Goal: Task Accomplishment & Management: Manage account settings

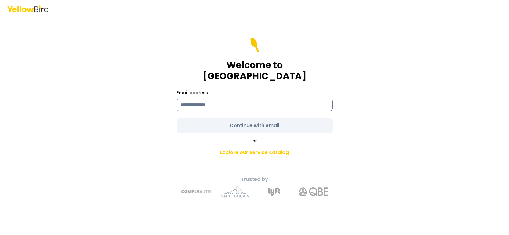
click at [183, 99] on input at bounding box center [255, 105] width 156 height 12
type input "**********"
click at [247, 119] on form "**********" at bounding box center [255, 85] width 156 height 95
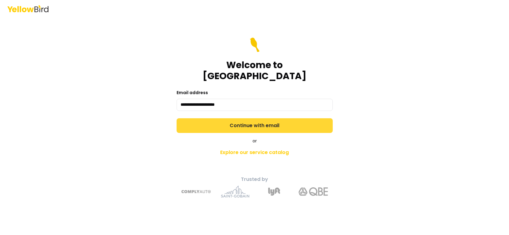
click at [254, 121] on button "Continue with email" at bounding box center [255, 125] width 156 height 15
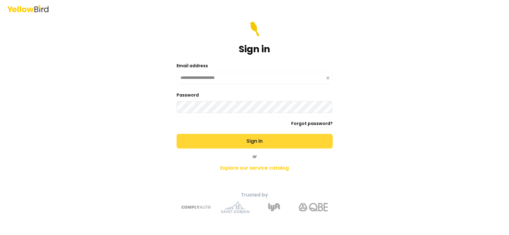
click at [253, 140] on button "Sign in" at bounding box center [255, 141] width 156 height 15
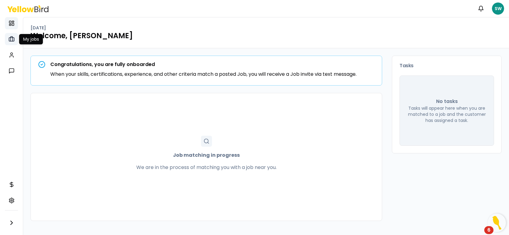
click at [11, 41] on rect at bounding box center [11, 40] width 5 height 4
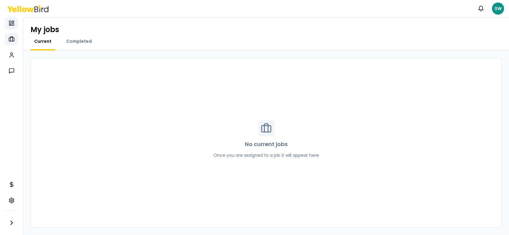
click at [11, 24] on rect at bounding box center [10, 24] width 2 height 1
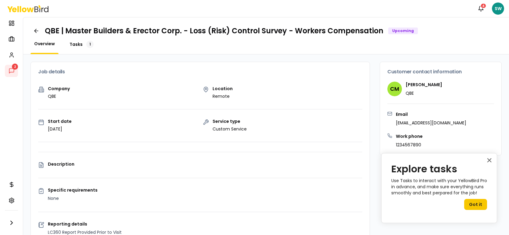
click at [90, 42] on div "1" at bounding box center [89, 44] width 7 height 7
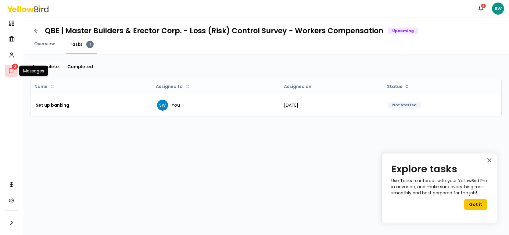
click at [13, 69] on icon at bounding box center [12, 71] width 6 height 6
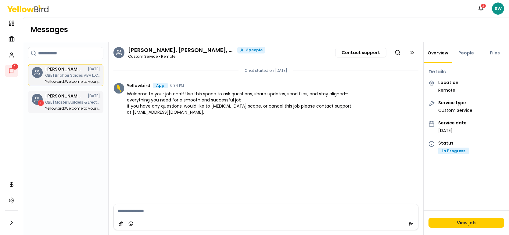
click at [68, 108] on p "Yellowbird : Welcome to your job chat! Use this space to ask questions, share u…" at bounding box center [72, 108] width 55 height 4
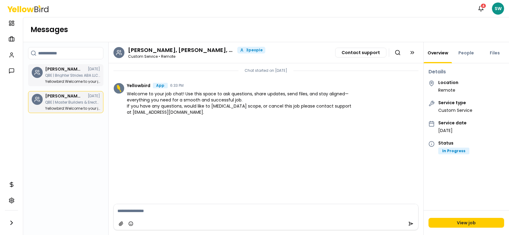
click at [59, 79] on div "[PERSON_NAME], [PERSON_NAME], [PERSON_NAME] [DATE] QBE | Brighter Strides ABA L…" at bounding box center [72, 75] width 55 height 16
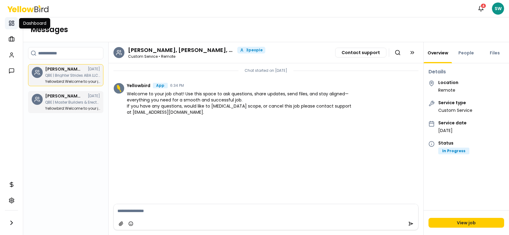
click at [11, 23] on rect at bounding box center [10, 22] width 2 height 2
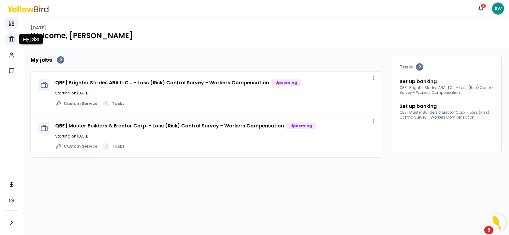
click at [12, 40] on icon at bounding box center [12, 39] width 6 height 6
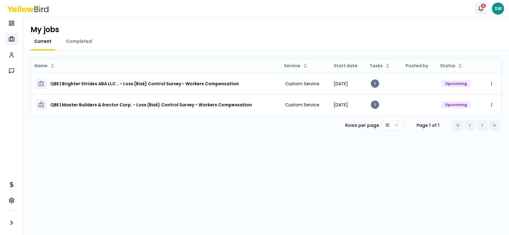
click at [481, 8] on icon "button" at bounding box center [481, 8] width 6 height 6
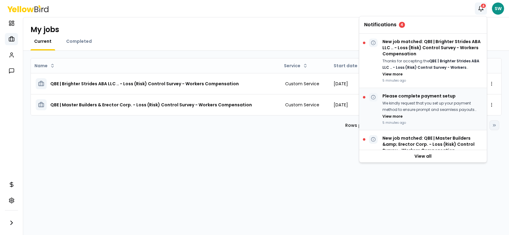
click at [397, 114] on button "View more" at bounding box center [392, 116] width 20 height 5
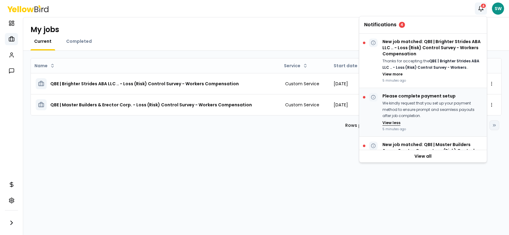
click at [393, 121] on button "View less" at bounding box center [391, 122] width 18 height 5
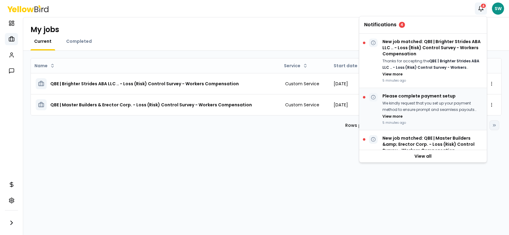
click at [404, 99] on div "Please complete payment setup We kindly request that you set up your payment me…" at bounding box center [431, 109] width 99 height 32
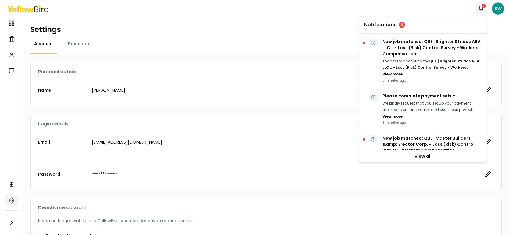
click at [480, 9] on icon "button" at bounding box center [481, 8] width 6 height 6
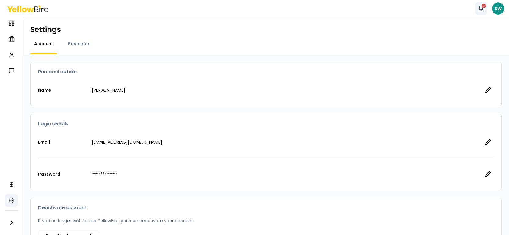
click at [480, 9] on icon "button" at bounding box center [481, 8] width 6 height 6
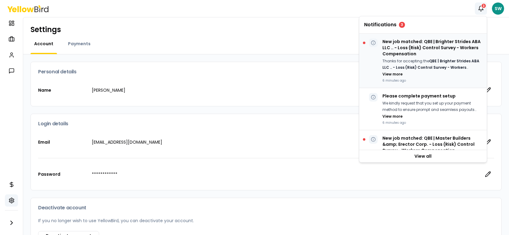
click at [396, 48] on p "New job matched: QBE | Brighter Strides ABA LLC .. - Loss (Risk) Control Survey…" at bounding box center [431, 47] width 99 height 18
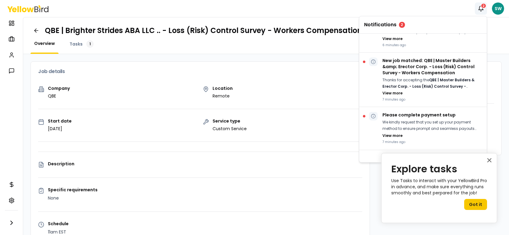
scroll to position [77, 0]
click at [405, 69] on p "New job matched: QBE | Master Builders &amp; Erector Corp. - Loss (Risk) Contro…" at bounding box center [431, 67] width 99 height 18
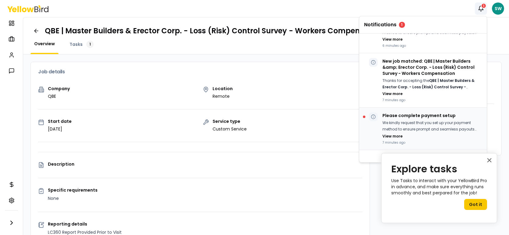
click at [410, 116] on p "Please complete payment setup" at bounding box center [431, 116] width 99 height 6
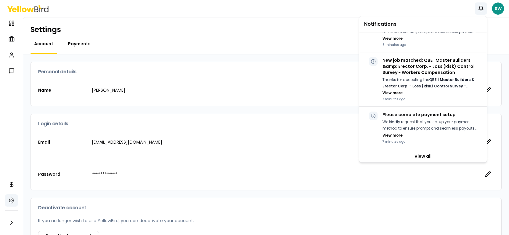
click at [81, 44] on span "Payments" at bounding box center [79, 44] width 23 height 6
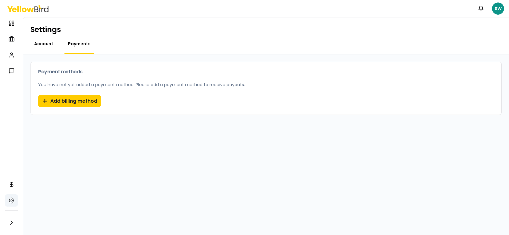
click at [49, 43] on span "Account" at bounding box center [43, 44] width 19 height 6
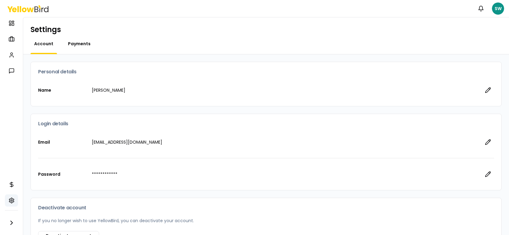
click at [80, 42] on span "Payments" at bounding box center [79, 44] width 23 height 6
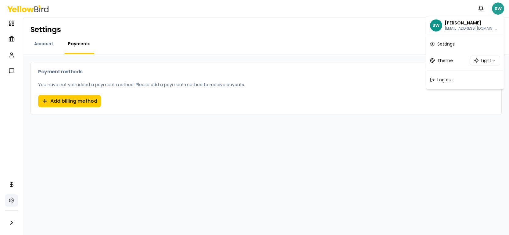
click at [498, 8] on html "Notifications SW Dashboard My jobs My profile Messages Refer & earn Settings Se…" at bounding box center [254, 117] width 509 height 235
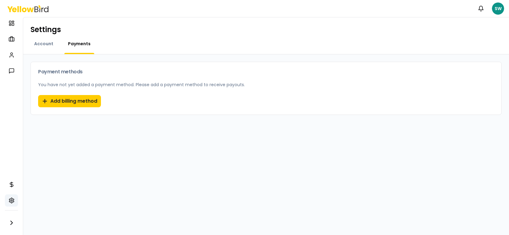
click at [9, 125] on html "Notifications SW Dashboard My jobs My profile Messages Refer & earn Settings Se…" at bounding box center [254, 117] width 509 height 235
click at [49, 102] on button "Add billing method" at bounding box center [69, 101] width 63 height 12
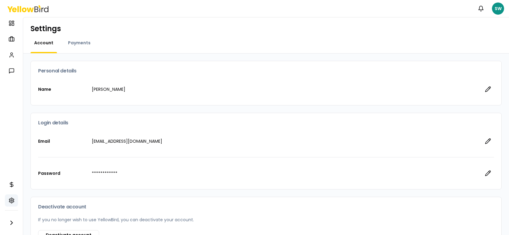
scroll to position [1, 0]
click at [88, 44] on span "Payments" at bounding box center [79, 42] width 23 height 6
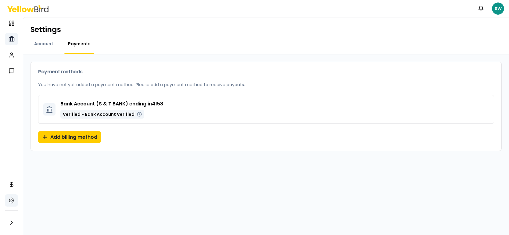
click at [10, 38] on icon at bounding box center [11, 39] width 2 height 5
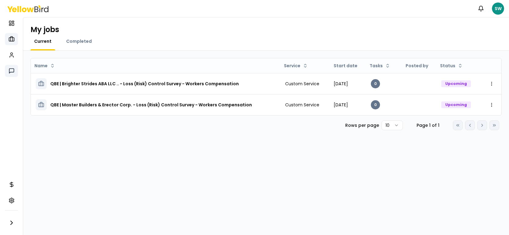
click at [11, 71] on icon at bounding box center [12, 71] width 6 height 6
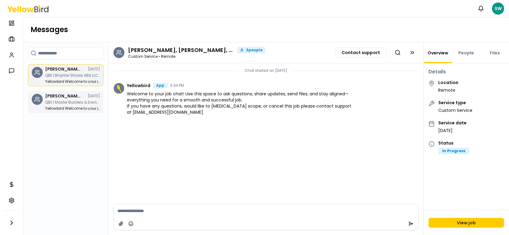
click at [70, 104] on div "[PERSON_NAME], [PERSON_NAME], [PERSON_NAME] [DATE] QBE | Master Builders & Erec…" at bounding box center [72, 102] width 55 height 16
click at [69, 77] on div "[PERSON_NAME], [PERSON_NAME], [PERSON_NAME] [DATE] QBE | Brighter Strides ABA L…" at bounding box center [72, 75] width 55 height 16
click at [12, 223] on icon "button" at bounding box center [12, 223] width 2 height 4
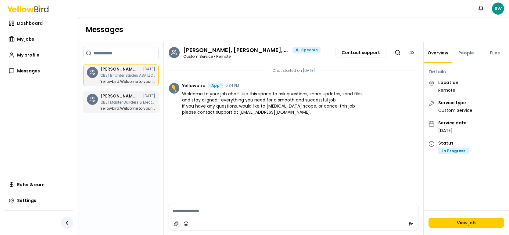
click at [66, 222] on icon "button" at bounding box center [66, 222] width 7 height 7
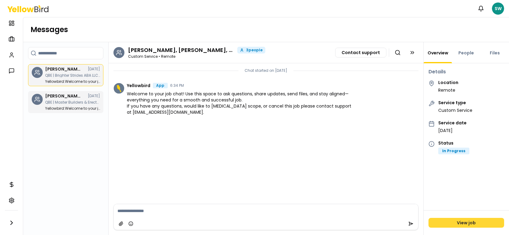
click at [464, 225] on link "View job" at bounding box center [467, 222] width 76 height 10
